Goal: Navigation & Orientation: Find specific page/section

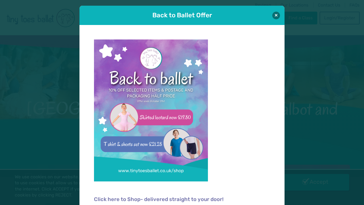
scroll to position [6, 0]
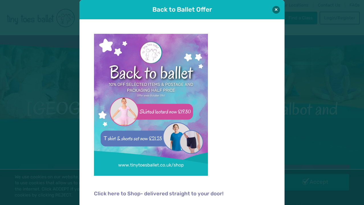
click at [307, 87] on div "Back to Ballet Offer Click here to Shop- delivered straight to your door!" at bounding box center [182, 102] width 364 height 205
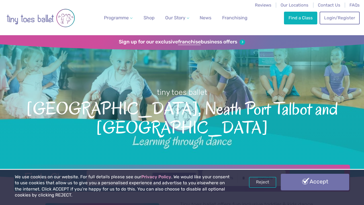
click at [292, 184] on link "Accept" at bounding box center [315, 182] width 68 height 17
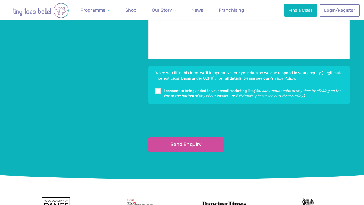
scroll to position [1306, 0]
